Goal: Task Accomplishment & Management: Manage account settings

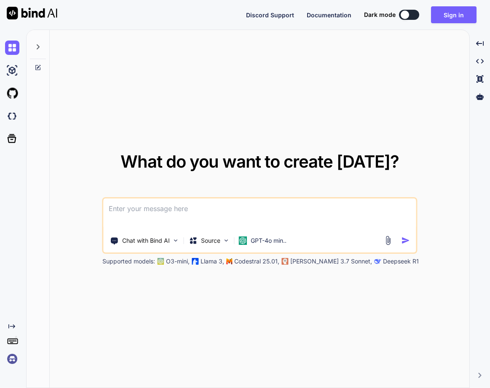
click at [12, 357] on img at bounding box center [12, 358] width 14 height 14
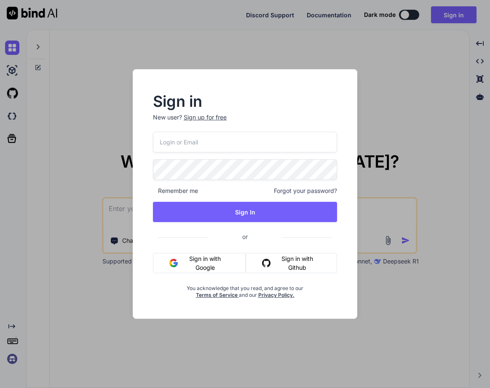
click at [175, 132] on input "email" at bounding box center [245, 142] width 184 height 21
paste input "[EMAIL_ADDRESS][DOMAIN_NAME]"
type input "[EMAIL_ADDRESS][DOMAIN_NAME]"
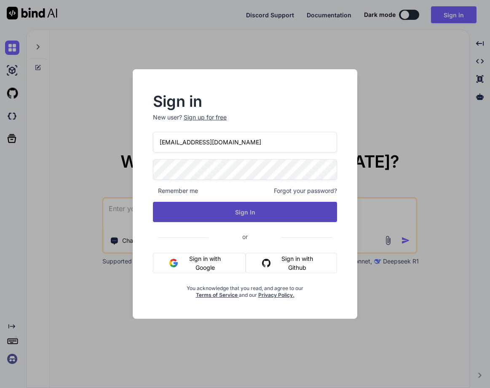
click at [232, 213] on button "Sign In" at bounding box center [245, 212] width 184 height 20
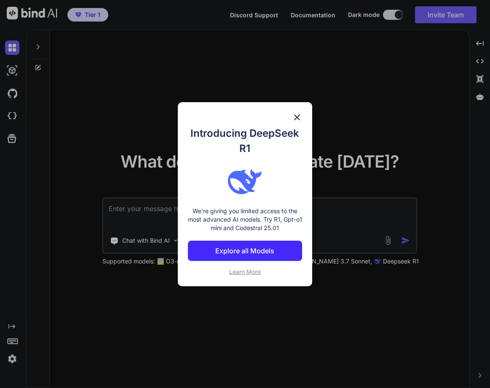
click at [291, 117] on div "Introducing DeepSeek R1 We're giving you limited access to the most advanced AI…" at bounding box center [245, 194] width 135 height 184
click at [298, 116] on img at bounding box center [297, 117] width 10 height 10
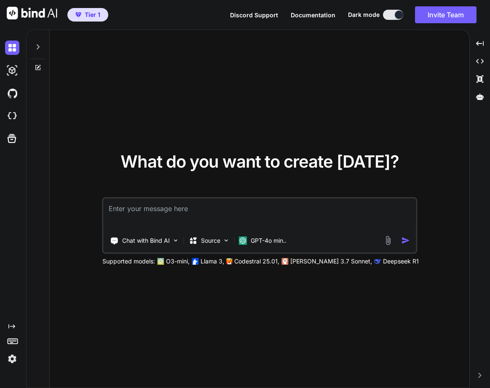
click at [16, 362] on img at bounding box center [12, 358] width 14 height 14
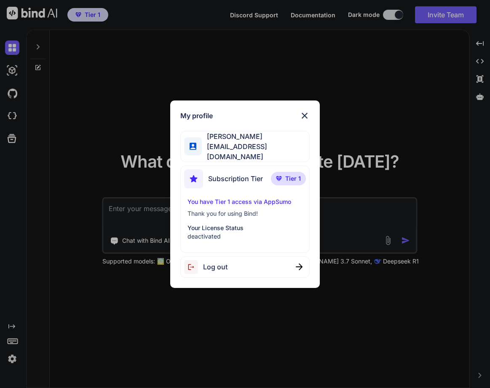
click at [305, 114] on img at bounding box center [305, 115] width 10 height 10
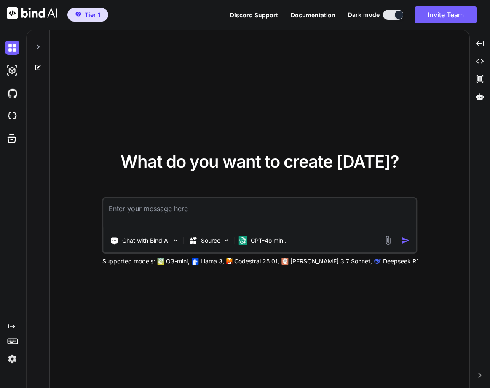
click at [181, 206] on textarea at bounding box center [260, 213] width 312 height 31
type textarea "hellp"
click at [403, 241] on img "button" at bounding box center [405, 240] width 9 height 9
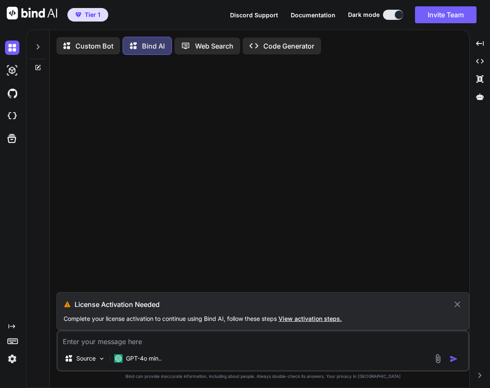
click at [456, 303] on icon at bounding box center [458, 304] width 10 height 10
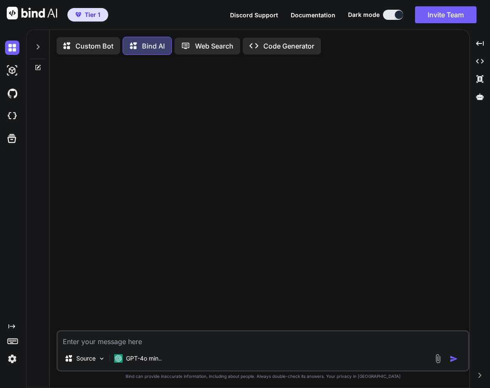
click at [42, 47] on div at bounding box center [38, 44] width 16 height 29
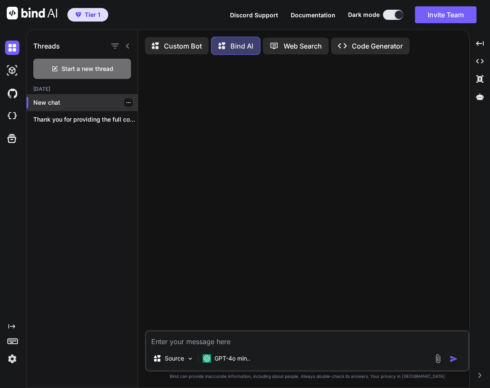
click at [127, 101] on icon "button" at bounding box center [128, 102] width 5 height 5
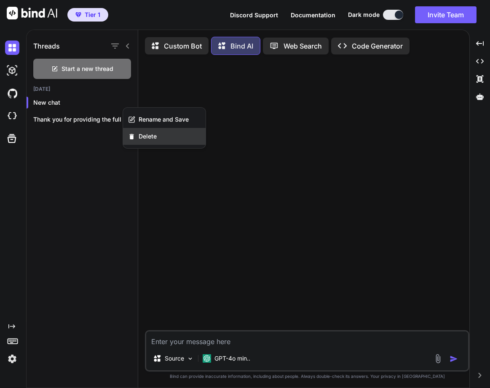
click at [163, 136] on div "Delete" at bounding box center [164, 136] width 83 height 17
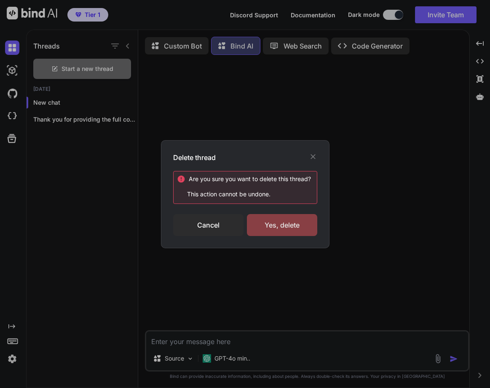
click at [301, 229] on div "Yes, delete" at bounding box center [282, 225] width 70 height 22
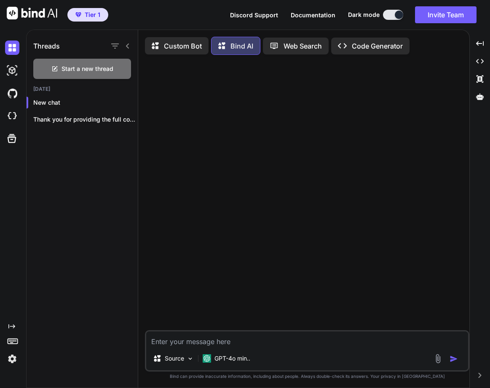
click at [14, 360] on img at bounding box center [12, 358] width 14 height 14
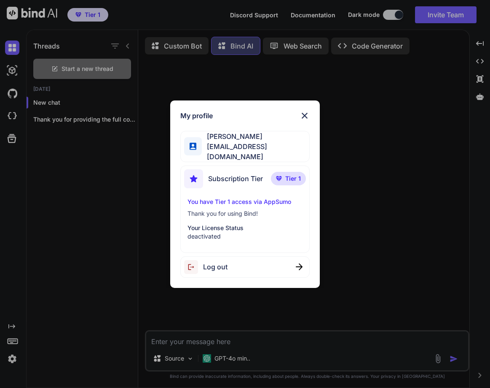
click at [224, 261] on span "Log out" at bounding box center [215, 266] width 24 height 10
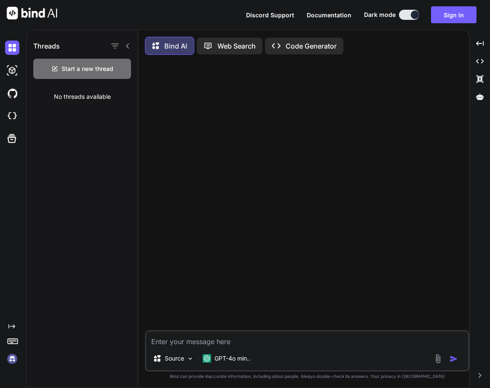
click at [10, 356] on img at bounding box center [12, 358] width 14 height 14
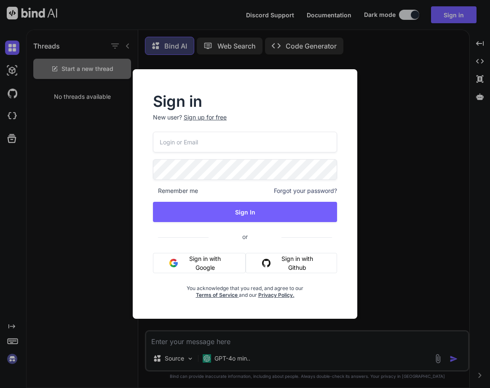
click at [191, 145] on input "email" at bounding box center [245, 142] width 184 height 21
paste input "[EMAIL_ADDRESS][DOMAIN_NAME]"
type input "[EMAIL_ADDRESS][DOMAIN_NAME]"
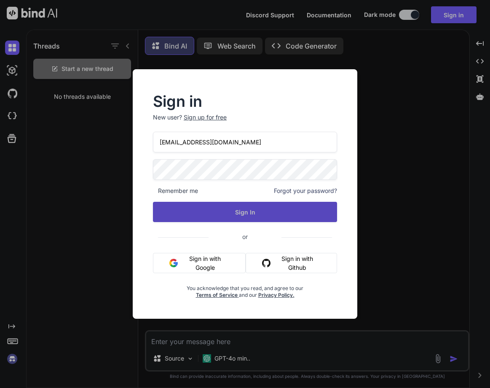
click at [238, 213] on button "Sign In" at bounding box center [245, 212] width 184 height 20
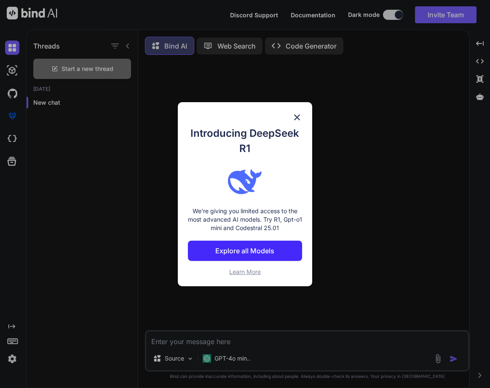
click at [300, 114] on img at bounding box center [297, 117] width 10 height 10
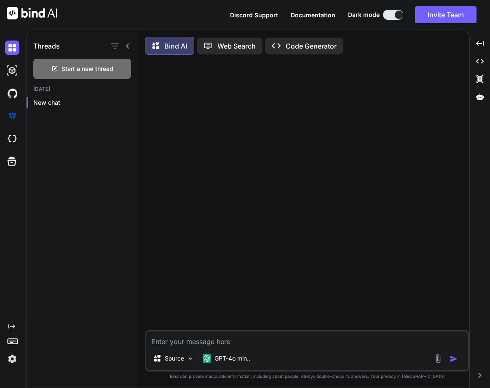
click at [13, 354] on img at bounding box center [12, 358] width 14 height 14
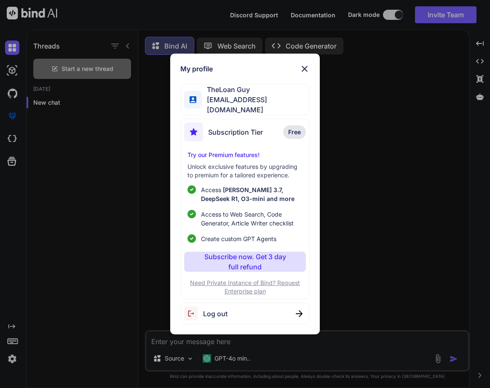
click at [231, 307] on div "Log out" at bounding box center [244, 313] width 129 height 22
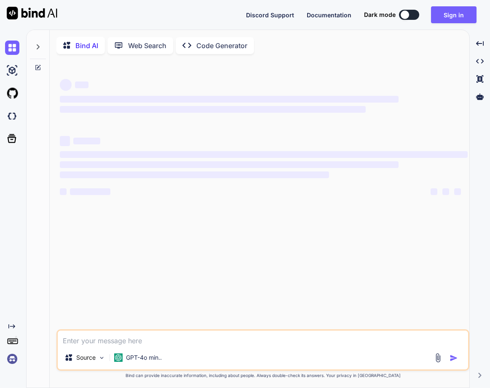
type textarea "x"
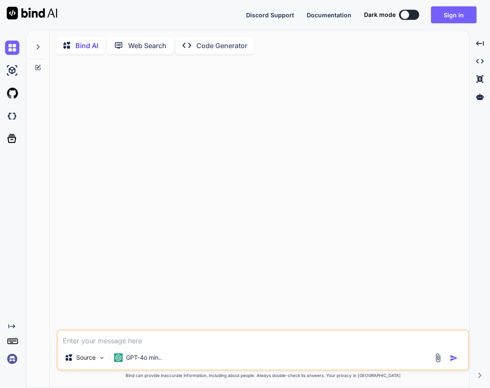
click at [16, 353] on img at bounding box center [12, 358] width 14 height 14
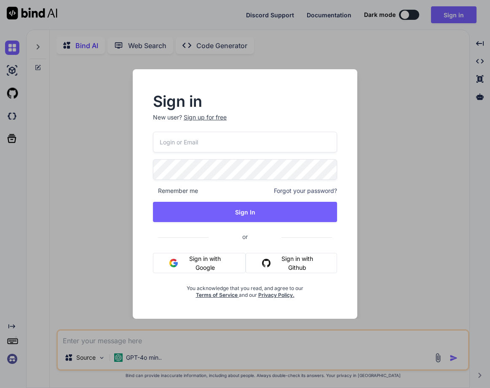
click at [195, 147] on input "email" at bounding box center [245, 142] width 184 height 21
paste input "[EMAIL_ADDRESS][DOMAIN_NAME]"
type input "[EMAIL_ADDRESS][DOMAIN_NAME]"
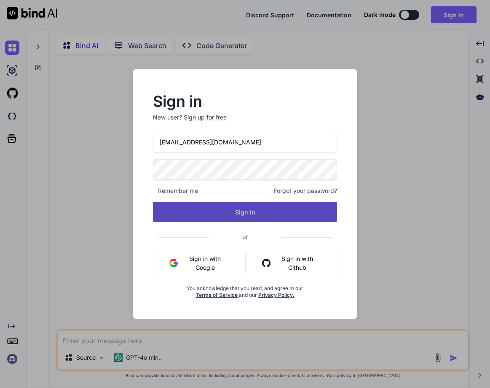
click at [244, 210] on button "Sign In" at bounding box center [245, 212] width 184 height 20
click at [267, 212] on button "Sign In" at bounding box center [245, 212] width 184 height 20
click at [242, 214] on button "Sign In" at bounding box center [245, 212] width 184 height 20
click at [259, 208] on button "Sign In" at bounding box center [245, 212] width 184 height 20
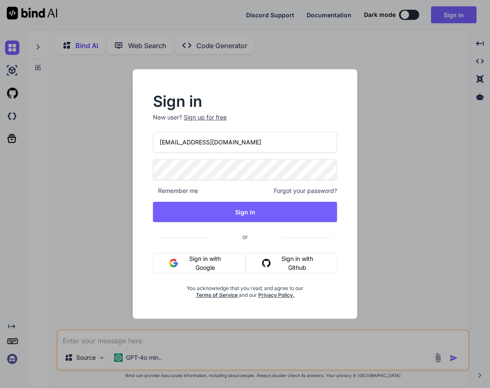
click at [272, 138] on input "drifterpreneurs@gmail.com" at bounding box center [245, 142] width 184 height 21
drag, startPoint x: 272, startPoint y: 138, endPoint x: 264, endPoint y: 143, distance: 9.6
click at [264, 143] on input "drifterpreneurs@gmail.com" at bounding box center [245, 142] width 184 height 21
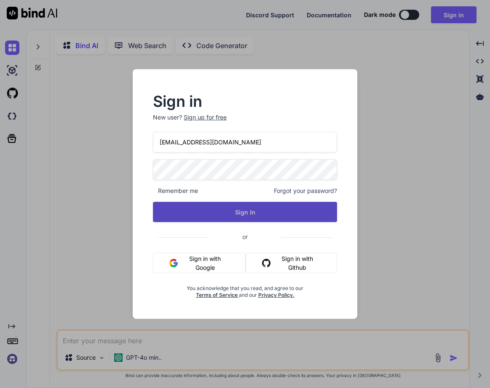
click at [214, 205] on button "Sign In" at bounding box center [245, 212] width 184 height 20
click at [309, 214] on button "Sign In" at bounding box center [245, 212] width 184 height 20
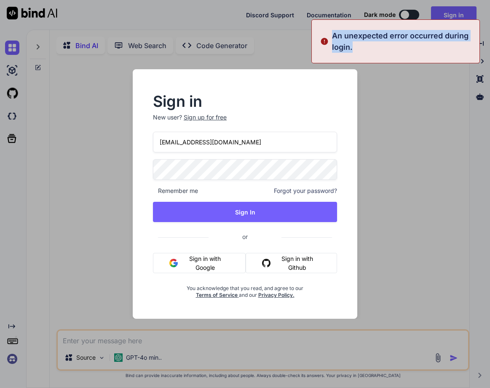
drag, startPoint x: 356, startPoint y: 50, endPoint x: 331, endPoint y: 37, distance: 27.9
click at [331, 37] on div "An unexpected error occurred during login." at bounding box center [396, 41] width 169 height 44
copy p "An unexpected error occurred during login."
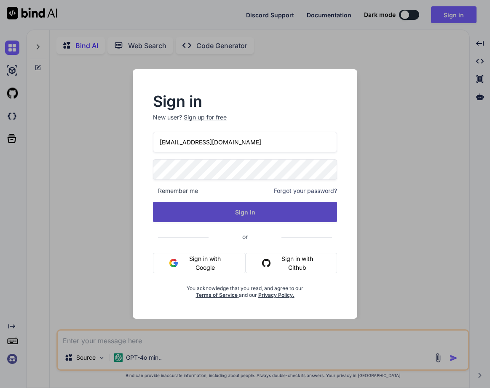
click at [259, 215] on button "Sign In" at bounding box center [245, 212] width 184 height 20
click at [248, 212] on button "Sign In" at bounding box center [245, 212] width 184 height 20
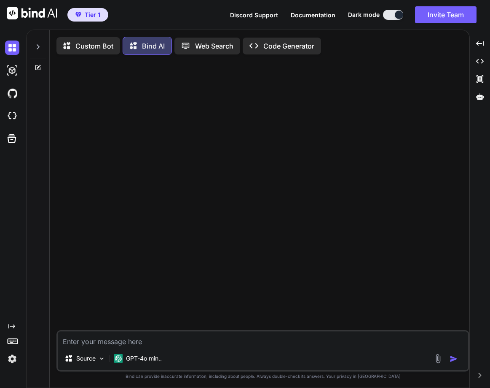
type textarea "x"
click at [13, 354] on img at bounding box center [12, 358] width 14 height 14
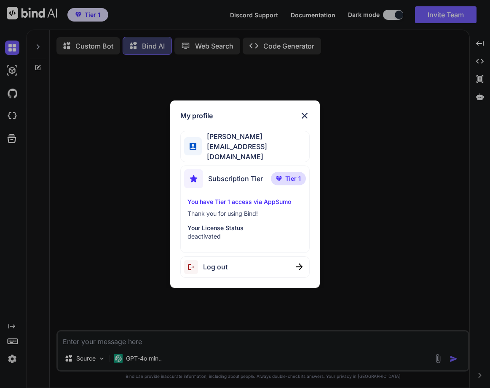
click at [89, 240] on div "My profile justin M drifterpreneurs@gmail.com Subscription Tier Tier 1 You have…" at bounding box center [245, 194] width 490 height 388
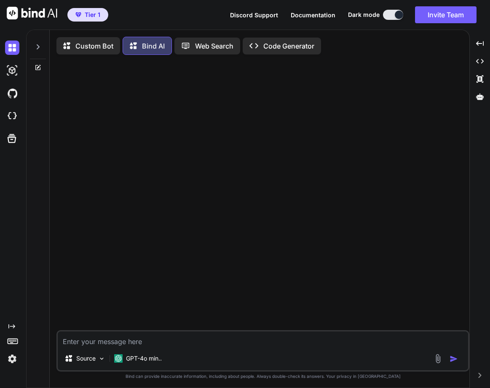
click at [13, 358] on img at bounding box center [12, 358] width 14 height 14
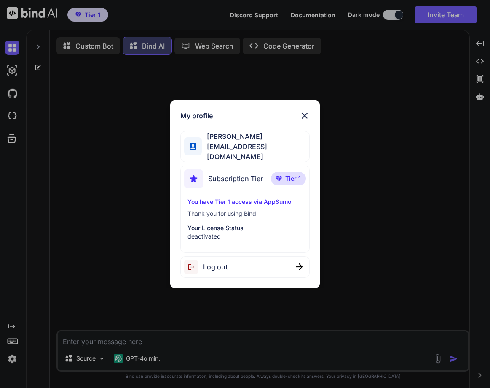
click at [81, 245] on div "My profile justin M drifterpreneurs@gmail.com Subscription Tier Tier 1 You have…" at bounding box center [245, 194] width 490 height 388
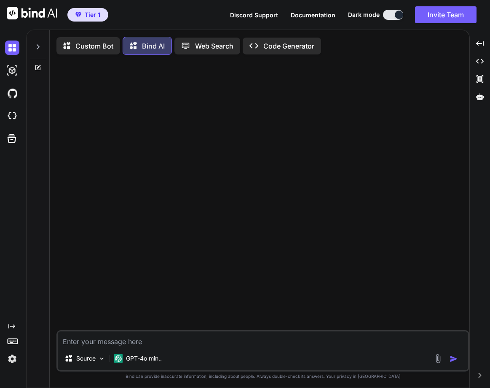
click at [150, 345] on textarea at bounding box center [263, 338] width 411 height 15
type textarea "s"
type textarea "x"
type textarea "sd"
type textarea "x"
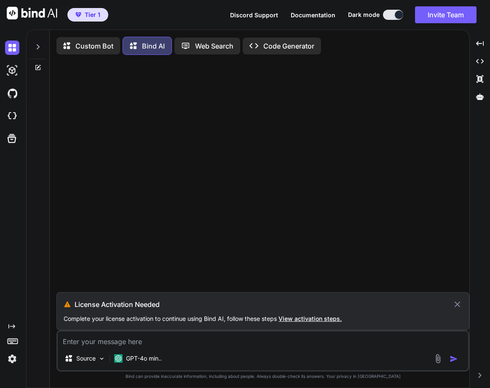
click at [458, 307] on icon at bounding box center [458, 304] width 6 height 6
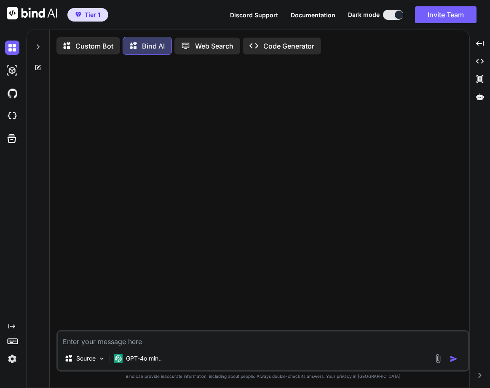
click at [18, 357] on img at bounding box center [12, 358] width 14 height 14
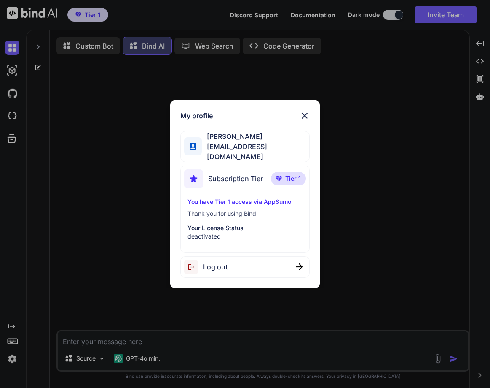
click at [207, 265] on span "Log out" at bounding box center [215, 266] width 24 height 10
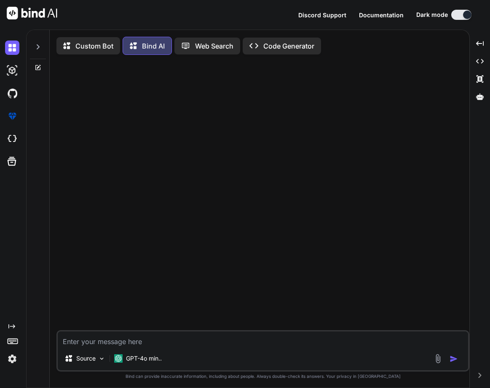
type textarea "x"
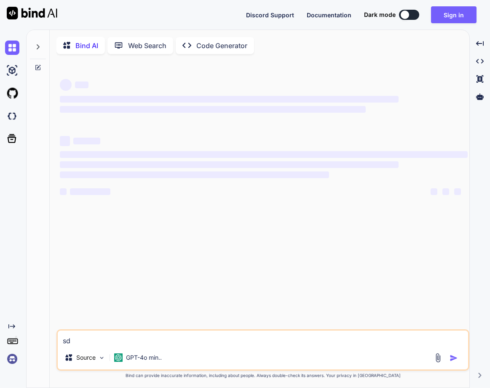
type textarea "x"
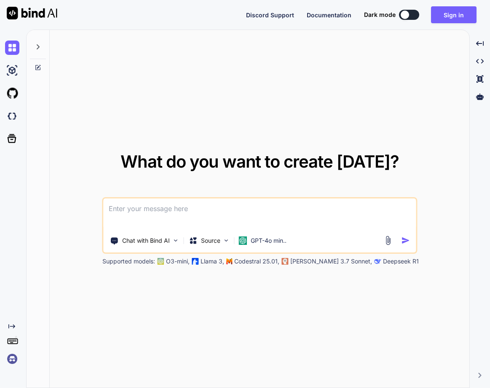
click at [13, 354] on img at bounding box center [12, 358] width 14 height 14
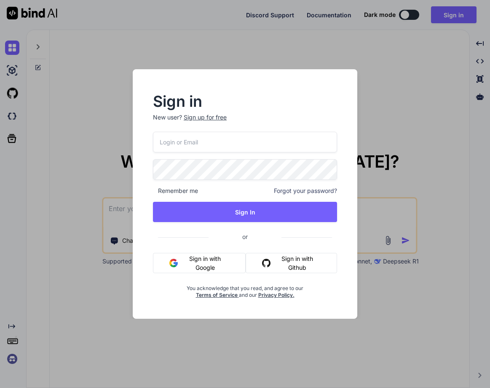
click at [183, 139] on input "email" at bounding box center [245, 142] width 184 height 21
paste input "getbind@treigo.com"
type input "getbind@treigo.com"
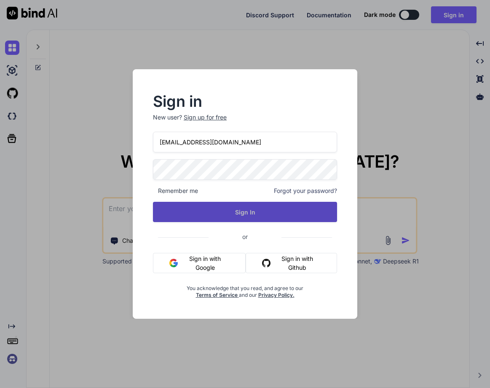
click at [237, 205] on button "Sign In" at bounding box center [245, 212] width 184 height 20
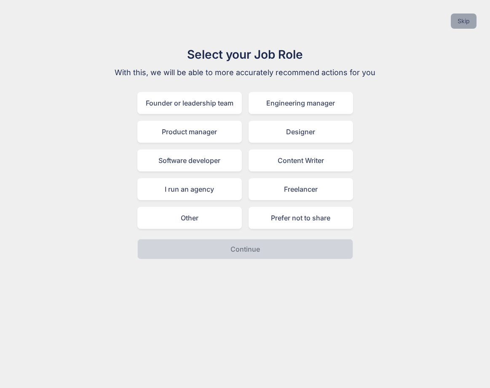
click at [462, 19] on button "Skip" at bounding box center [464, 20] width 26 height 15
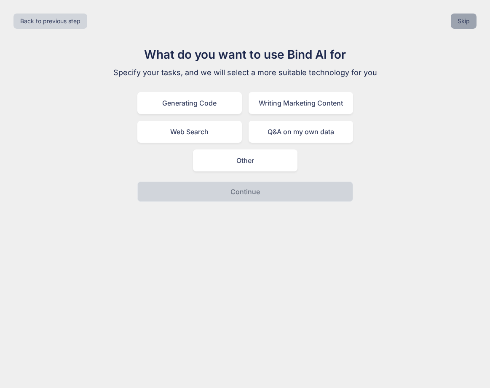
click at [462, 19] on button "Skip" at bounding box center [464, 20] width 26 height 15
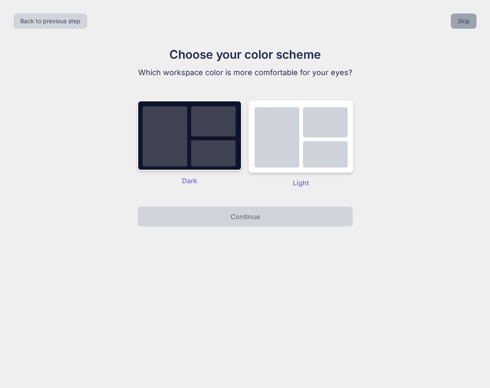
click at [462, 19] on button "Skip" at bounding box center [464, 20] width 26 height 15
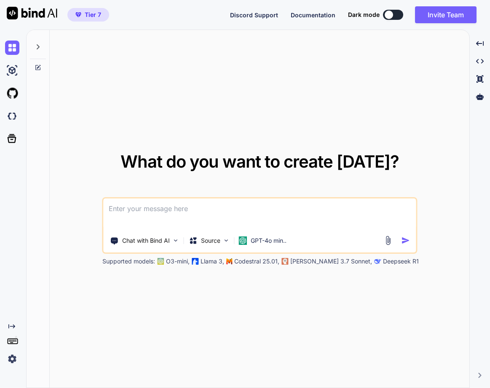
click at [6, 360] on img at bounding box center [12, 358] width 14 height 14
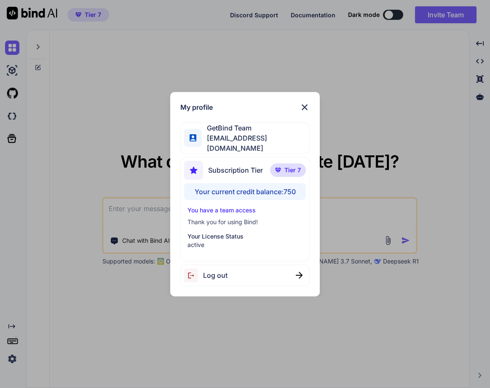
click at [277, 81] on div "My profile GetBind Team getbind@treigo.com Subscription Tier Tier 7 Your curren…" at bounding box center [245, 194] width 490 height 388
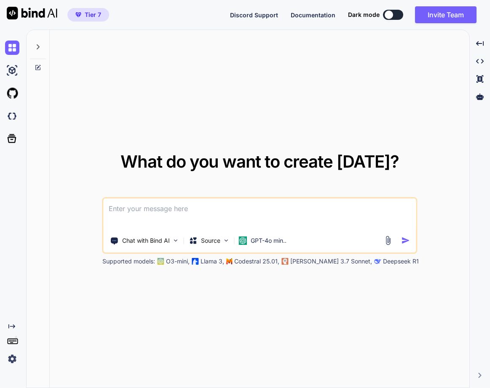
click at [13, 361] on img at bounding box center [12, 358] width 14 height 14
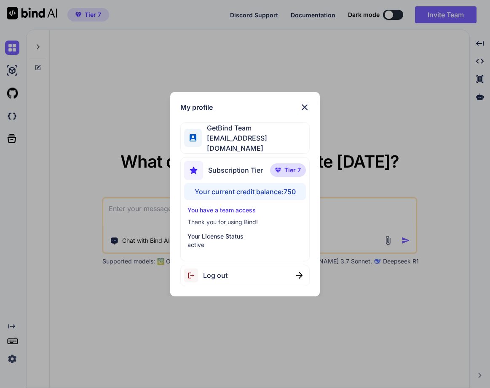
click at [224, 273] on span "Log out" at bounding box center [215, 275] width 24 height 10
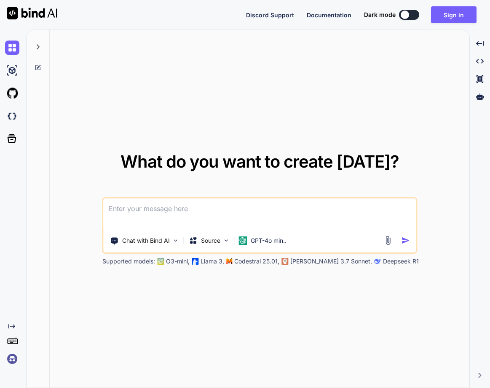
click at [7, 358] on img at bounding box center [12, 358] width 14 height 14
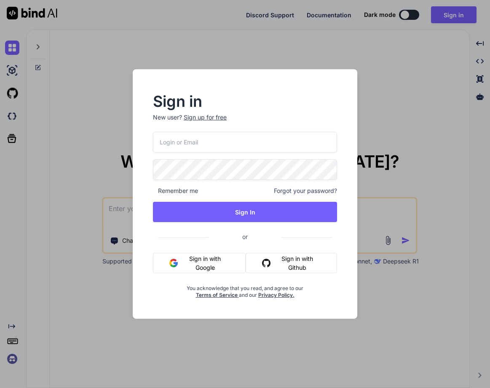
click at [192, 139] on input "email" at bounding box center [245, 142] width 184 height 21
paste input "[EMAIL_ADDRESS][DOMAIN_NAME]"
type input "[EMAIL_ADDRESS][DOMAIN_NAME]"
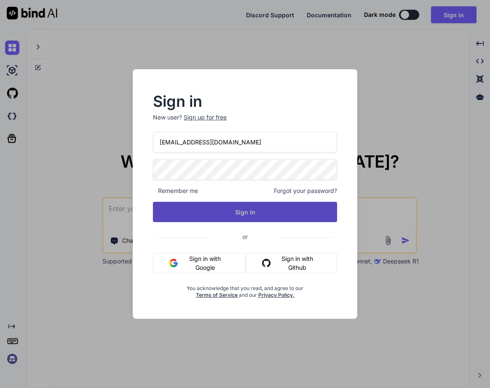
click at [244, 211] on button "Sign In" at bounding box center [245, 212] width 184 height 20
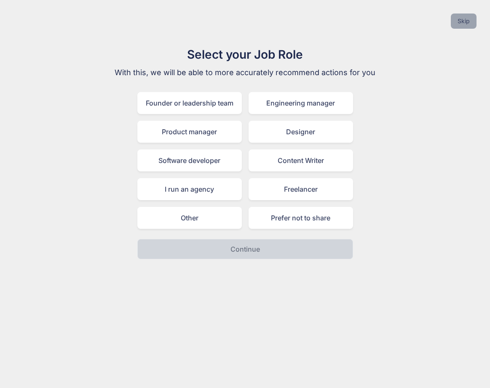
click at [454, 23] on button "Skip" at bounding box center [464, 20] width 26 height 15
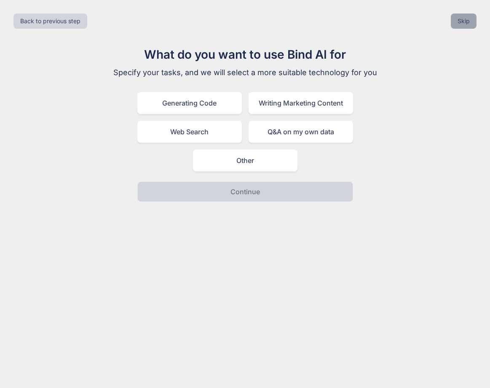
click at [454, 23] on button "Skip" at bounding box center [464, 20] width 26 height 15
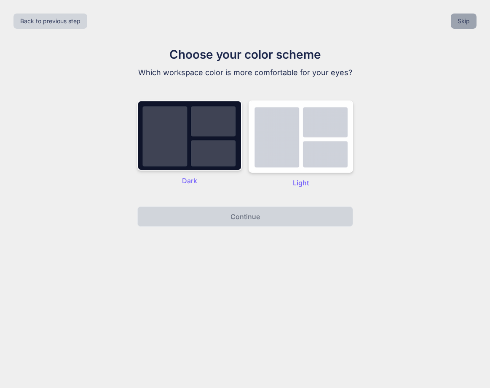
click at [454, 23] on button "Skip" at bounding box center [464, 20] width 26 height 15
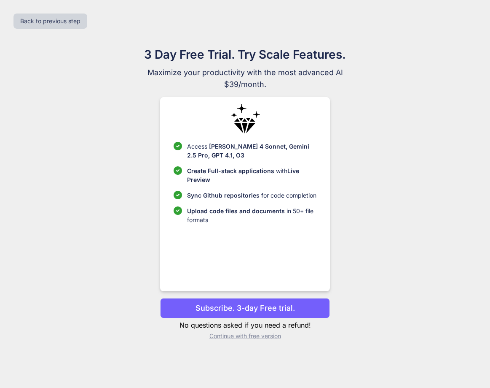
click at [246, 309] on p "Subscribe. 3-day Free trial." at bounding box center [246, 307] width 100 height 11
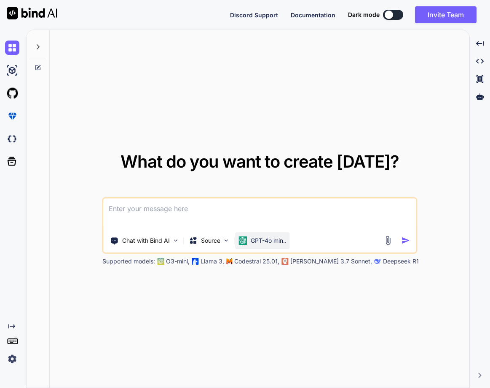
click at [259, 240] on p "GPT-4o min.." at bounding box center [269, 240] width 36 height 8
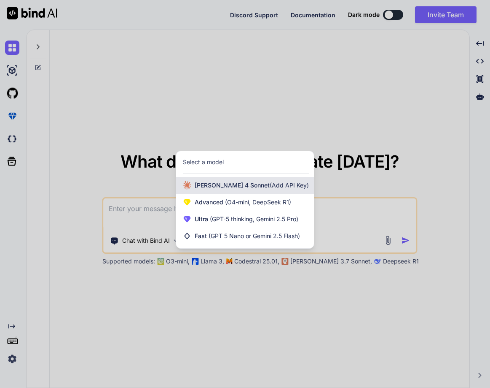
click at [270, 188] on span "(Add API Key)" at bounding box center [289, 184] width 39 height 7
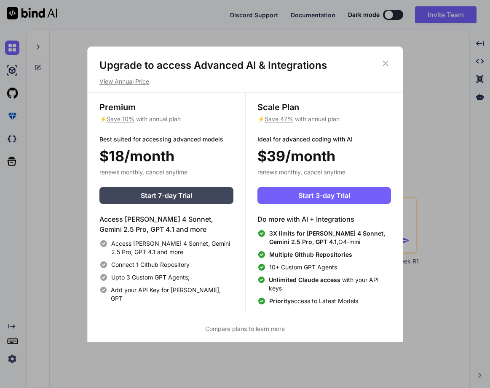
click at [385, 64] on icon at bounding box center [385, 62] width 5 height 5
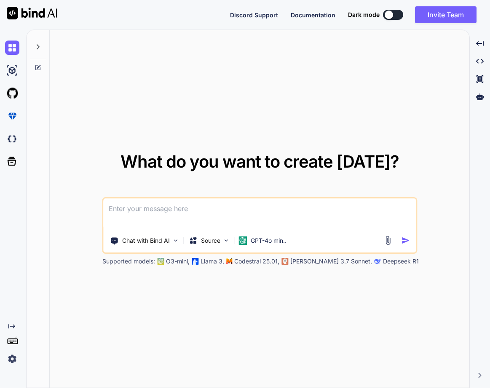
click at [13, 353] on img at bounding box center [12, 358] width 14 height 14
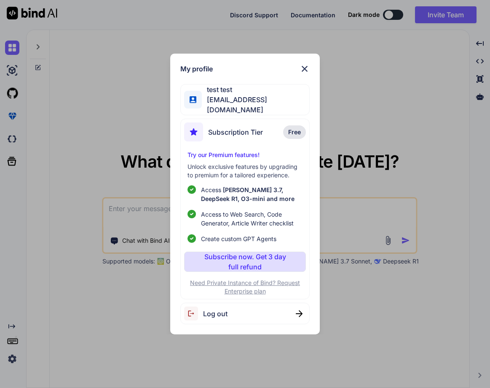
click at [232, 312] on div "Log out" at bounding box center [244, 313] width 129 height 22
type textarea "x"
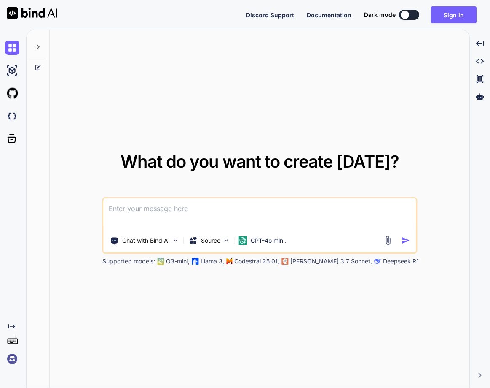
click at [8, 359] on img at bounding box center [12, 358] width 14 height 14
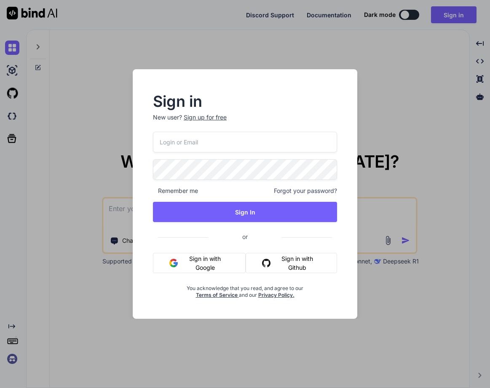
click at [203, 143] on input "email" at bounding box center [245, 142] width 184 height 21
paste input "[EMAIL_ADDRESS][DOMAIN_NAME]"
type input "[EMAIL_ADDRESS][DOMAIN_NAME]"
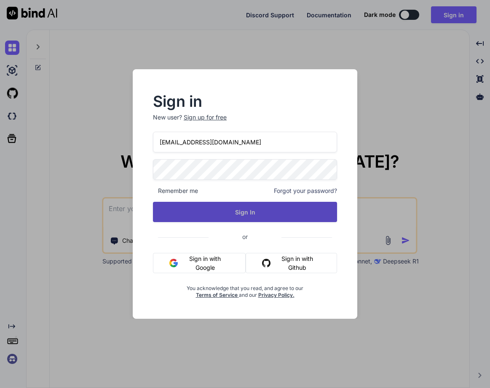
click at [247, 207] on button "Sign In" at bounding box center [245, 212] width 184 height 20
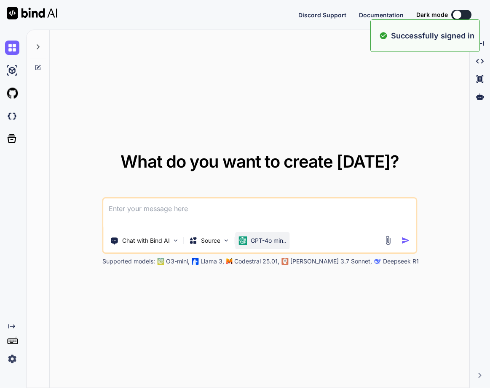
click at [256, 236] on p "GPT-4o min.." at bounding box center [269, 240] width 36 height 8
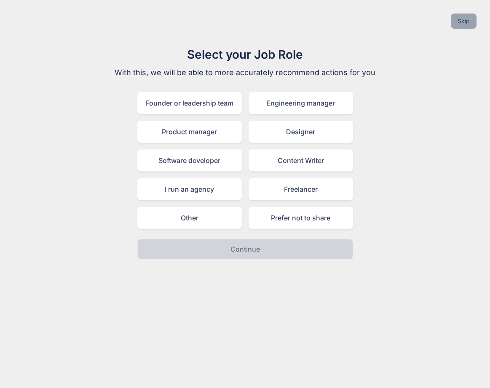
click at [465, 26] on button "Skip" at bounding box center [464, 20] width 26 height 15
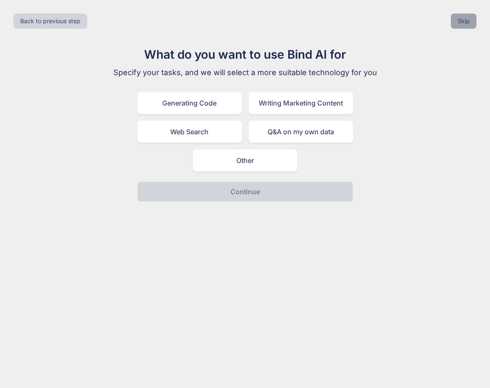
click at [465, 23] on button "Skip" at bounding box center [464, 20] width 26 height 15
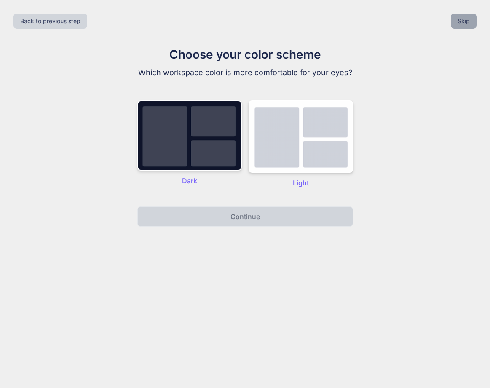
click at [465, 23] on button "Skip" at bounding box center [464, 20] width 26 height 15
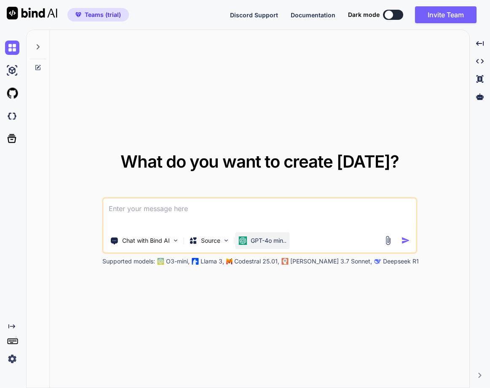
click at [267, 242] on p "GPT-4o min.." at bounding box center [269, 240] width 36 height 8
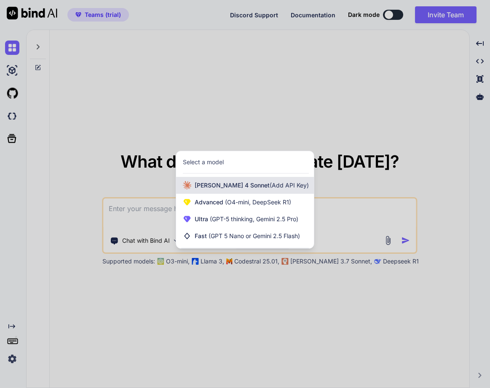
click at [240, 187] on span "Claude 4 Sonnet (Add API Key)" at bounding box center [252, 185] width 114 height 8
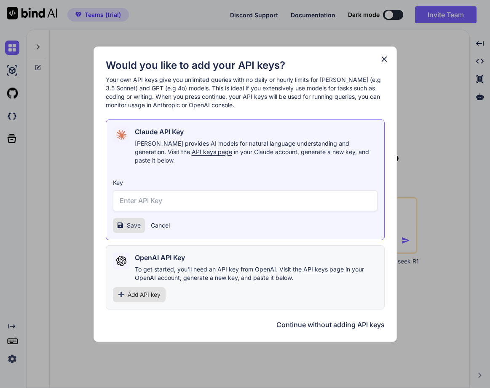
click at [160, 195] on input "text" at bounding box center [245, 200] width 265 height 21
click at [193, 201] on input "text" at bounding box center [245, 200] width 265 height 21
paste input "sk-ant-api03-DsAZfFEGdiDV96zNp1ANBonPjOekJbiXAASBWlQIzWEVIh3BQEA0zH0DL24Mddu2i9…"
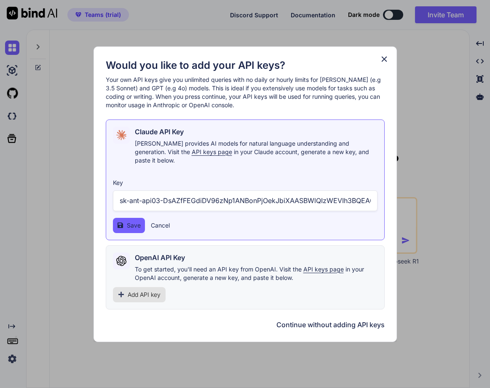
scroll to position [0, 191]
click at [201, 196] on input "sk-ant-api03-DsAZfFEGdiDV96zNp1ANBonPjOekJbiXAASBWlQIzWEVIh3BQEA0zH0DL24Mddu2i9…" at bounding box center [245, 200] width 265 height 21
type input "sk-ant-api03-DsAZfFEGdiDV96zNp1ANBonPjOekJbiXAASBWlQIzWEVIh3BQEA0zH0DL24Mddu2i9…"
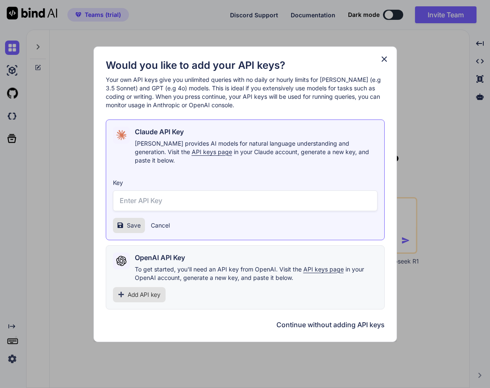
paste input "sk-ant-api03-DsAZfFEGdiDV96zNp1ANBonPjOekJbiXAASBWlQIzWEVIh3BQEA0zH0DL24Mddu2i9…"
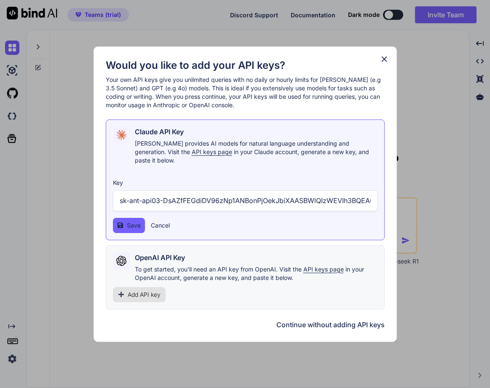
drag, startPoint x: 189, startPoint y: 197, endPoint x: 305, endPoint y: 196, distance: 116.0
click at [305, 196] on input "sk-ant-api03-DsAZfFEGdiDV96zNp1ANBonPjOekJbiXAASBWlQIzWEVIh3BQEA0zH0DL24Mddu2i9…" at bounding box center [245, 200] width 265 height 21
type input "sk-ant-api03-DsA6r8K4NMWreA-C8WnmgAA"
click at [129, 221] on span "Save" at bounding box center [134, 225] width 14 height 8
click at [272, 197] on input "sk-ant-api03-DsA6r8K4NMWreA-C8WnmgAA" at bounding box center [245, 200] width 265 height 21
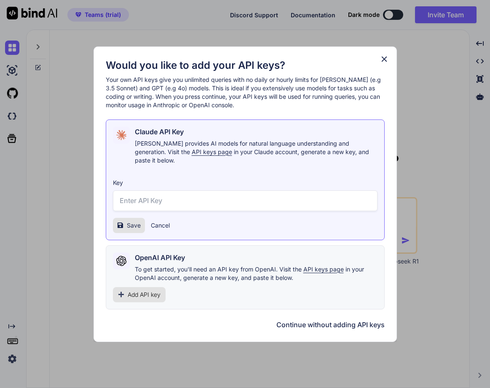
click at [178, 194] on input "text" at bounding box center [245, 200] width 265 height 21
paste input "sk-ant-api03-DsAZfFEGdiDV96zNp1ANBonPjOekJbiXAASBWlQIzWEVIh3BQEA0zH0DL24Mddu2i9…"
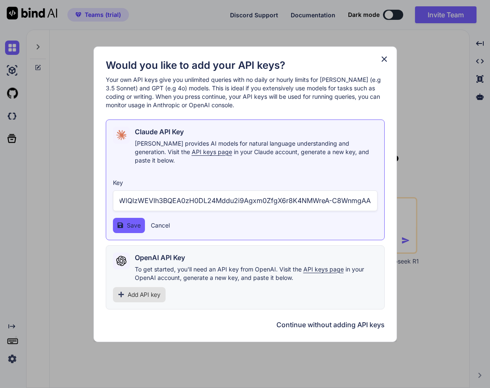
type input "sk-ant-api03-DsAZfFEGdiDV96zNp1ANBonPjOekJbiXAASBWlQIzWEVIh3BQEA0zH0DL24Mddu2i9…"
click at [124, 218] on button "Save" at bounding box center [129, 225] width 32 height 15
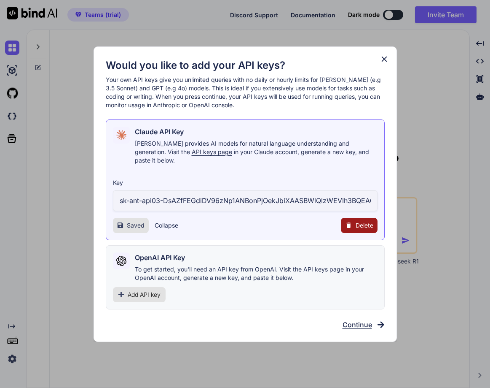
click at [167, 221] on button "Collapse" at bounding box center [167, 225] width 24 height 8
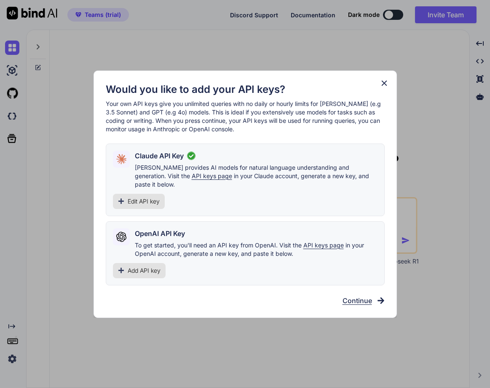
click at [137, 199] on span "Edit API key" at bounding box center [144, 201] width 32 height 8
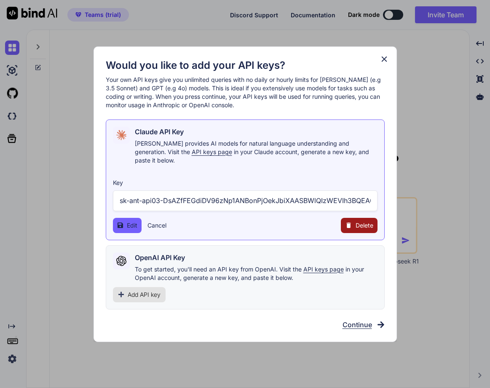
click at [169, 200] on input "sk-ant-api03-DsAZfFEGdiDV96zNp1ANBonPjOekJbiXAASBWlQIzWEVIh3BQEA0zH0DL24Mddu2i9…" at bounding box center [245, 200] width 265 height 21
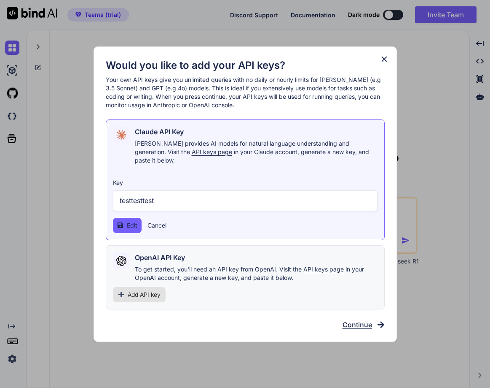
type input "testtesttest"
click at [126, 220] on button "Edit" at bounding box center [127, 225] width 29 height 15
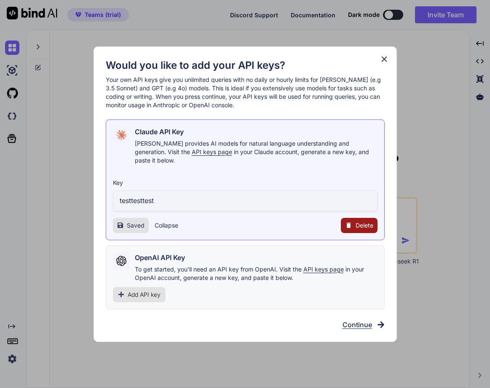
click at [154, 292] on span "Add API key" at bounding box center [144, 294] width 33 height 8
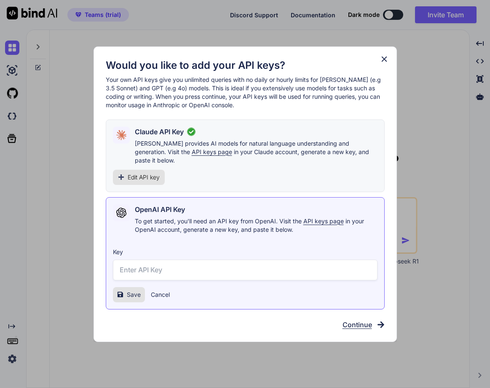
click at [186, 262] on input "text" at bounding box center [245, 269] width 265 height 21
click at [149, 271] on input "text" at bounding box center [245, 269] width 265 height 21
type input "adsdaadsdasasdsaddsa"
click at [130, 290] on span "Save" at bounding box center [134, 294] width 14 height 8
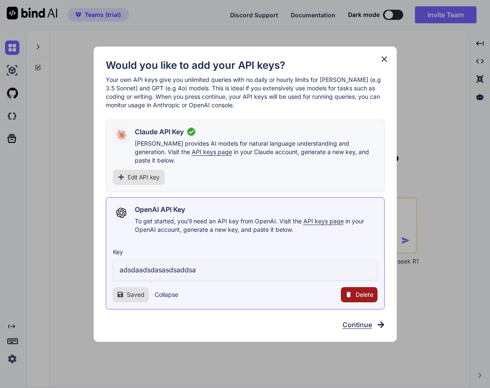
click at [165, 290] on button "Collapse" at bounding box center [167, 294] width 24 height 8
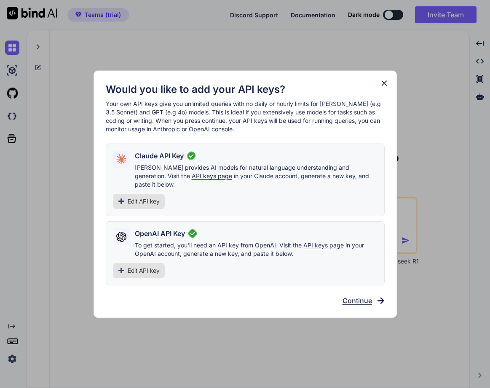
click at [383, 85] on icon at bounding box center [384, 82] width 5 height 5
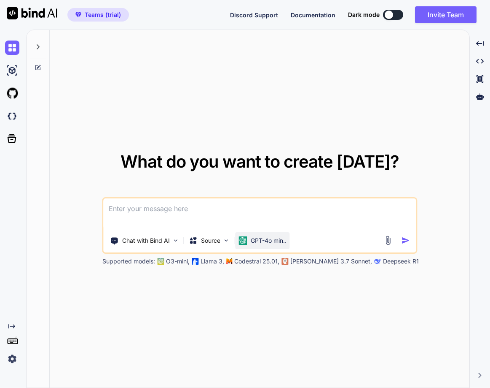
click at [258, 235] on div "GPT-4o min.." at bounding box center [263, 240] width 54 height 17
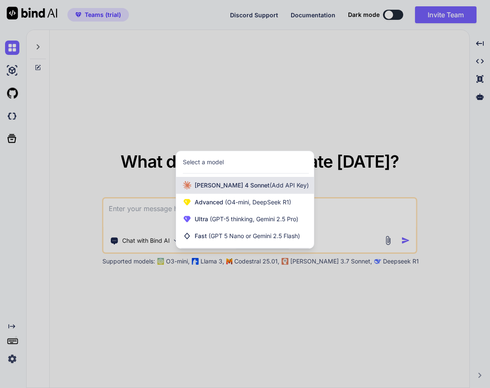
click at [225, 184] on span "Claude 4 Sonnet (Add API Key)" at bounding box center [252, 185] width 114 height 8
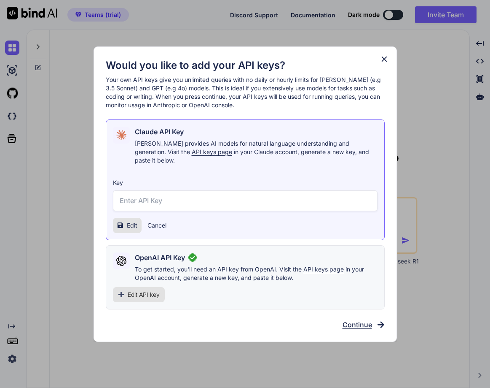
type input "testtesttest"
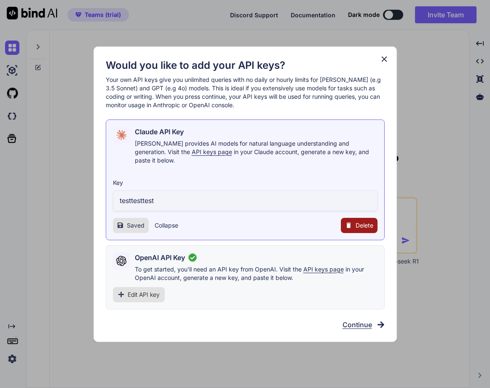
click at [77, 241] on div "Would you like to add your API keys? Your own API keys give you unlimited queri…" at bounding box center [245, 194] width 490 height 388
